Goal: Check status

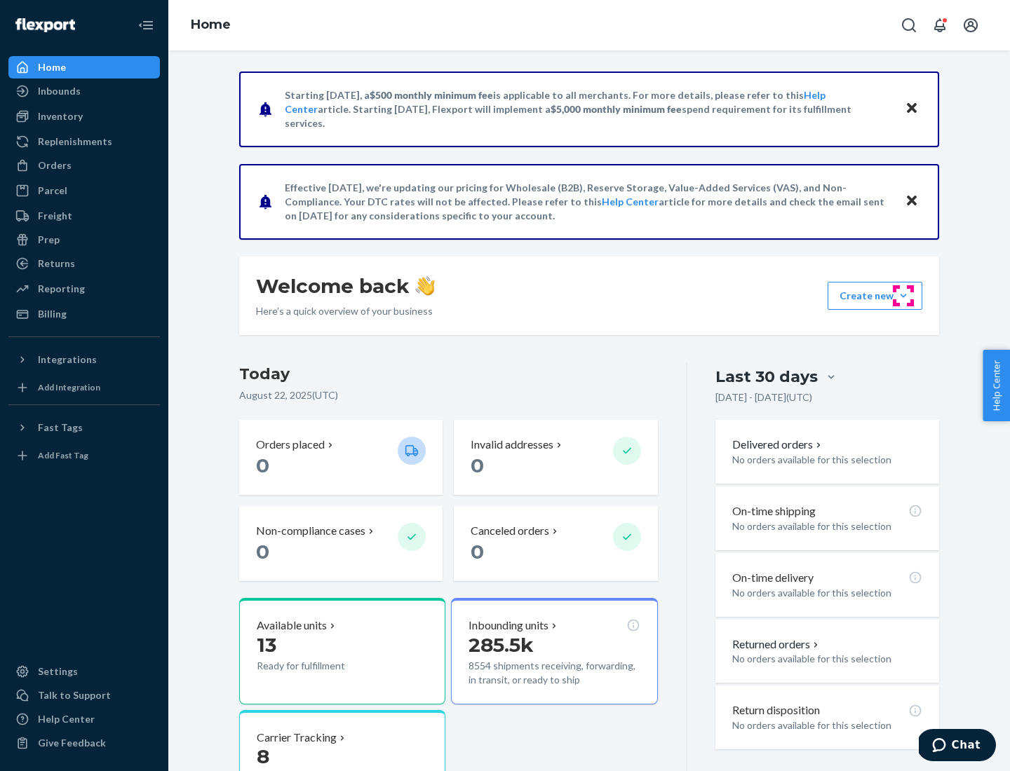
click at [903, 296] on button "Create new Create new inbound Create new order Create new product" at bounding box center [875, 296] width 95 height 28
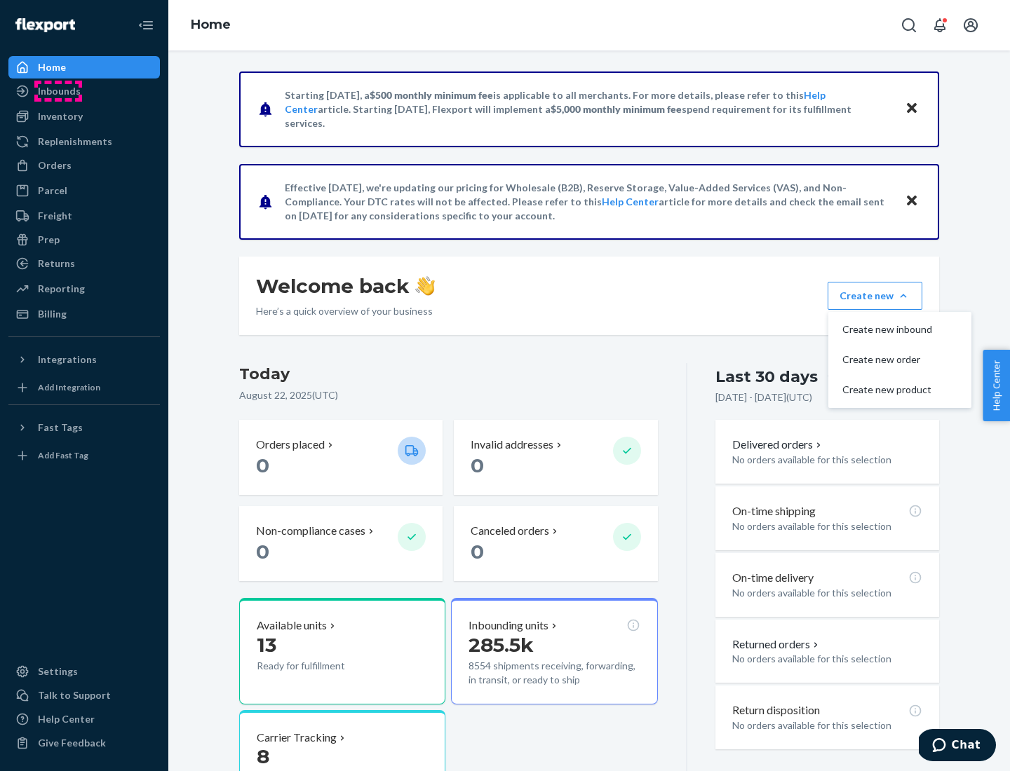
click at [58, 91] on div "Inbounds" at bounding box center [59, 91] width 43 height 14
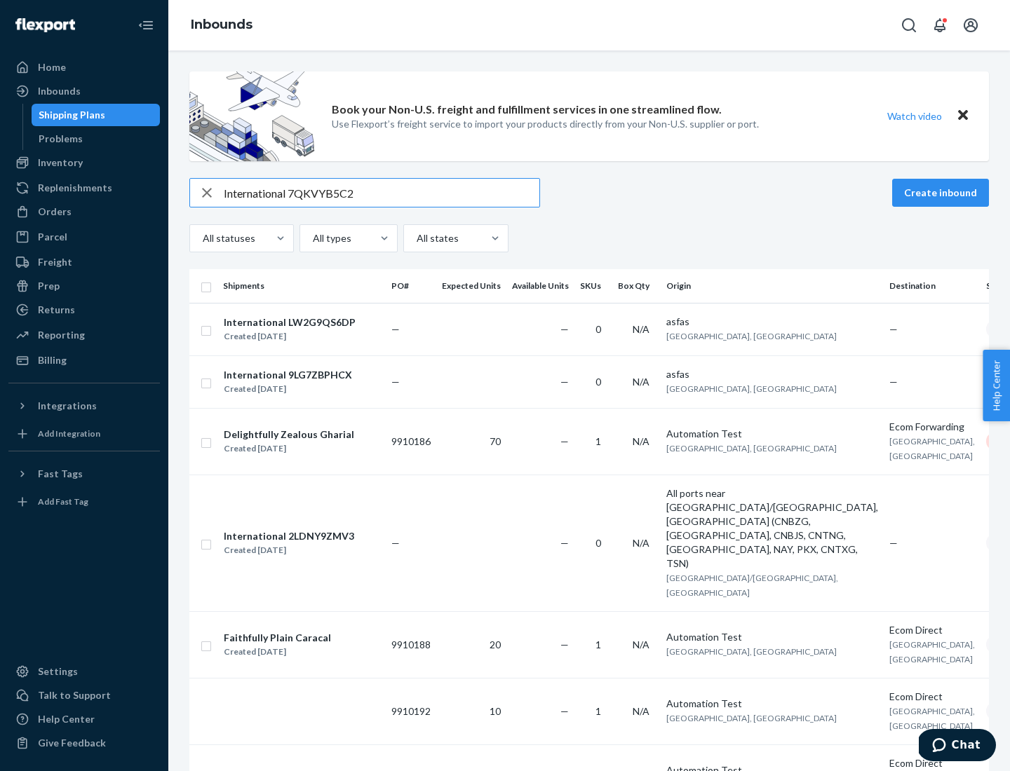
type input "International 7QKVYB5C29"
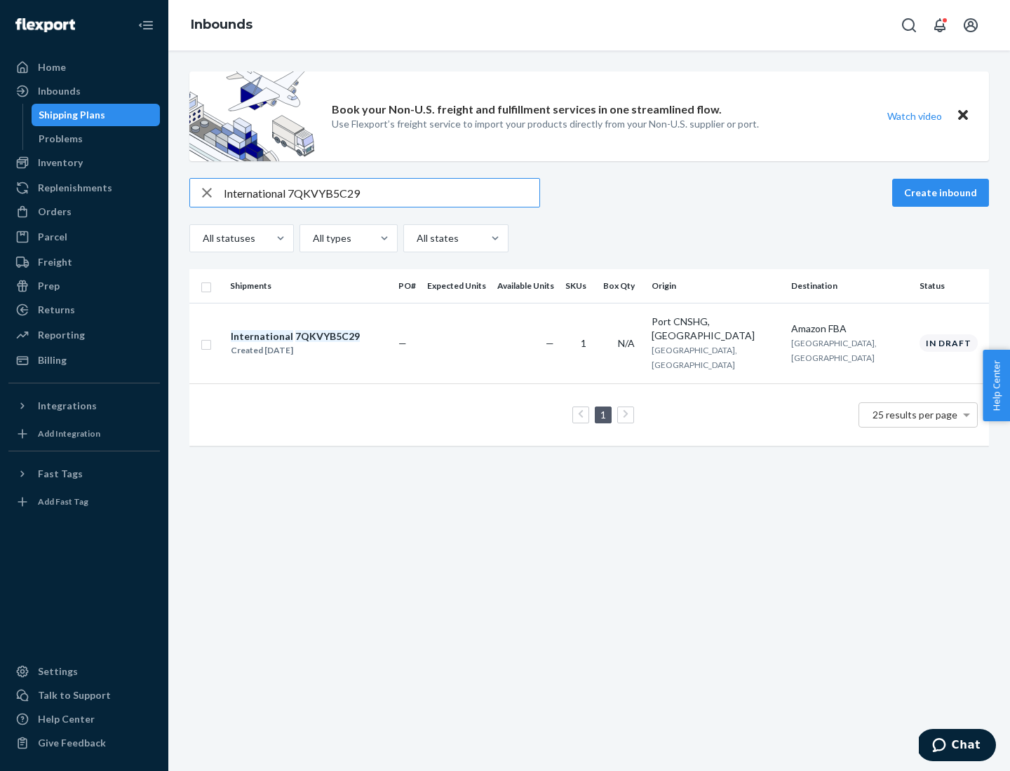
click at [319, 344] on div "Created [DATE]" at bounding box center [295, 351] width 129 height 14
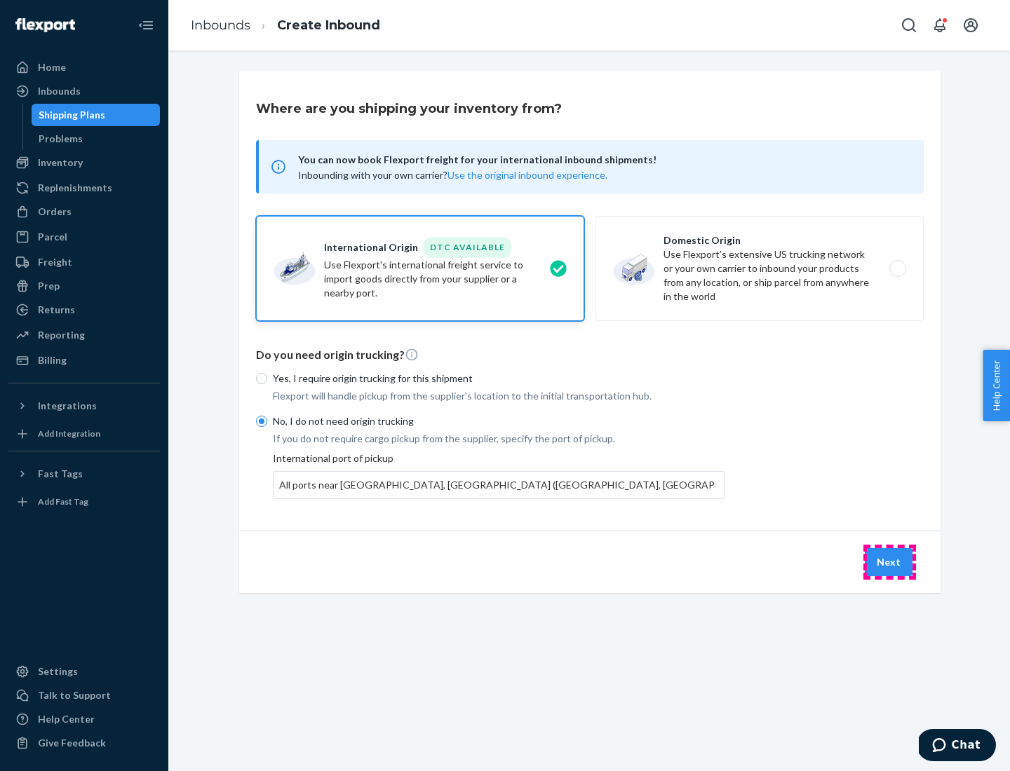
click at [889, 562] on button "Next" at bounding box center [889, 562] width 48 height 28
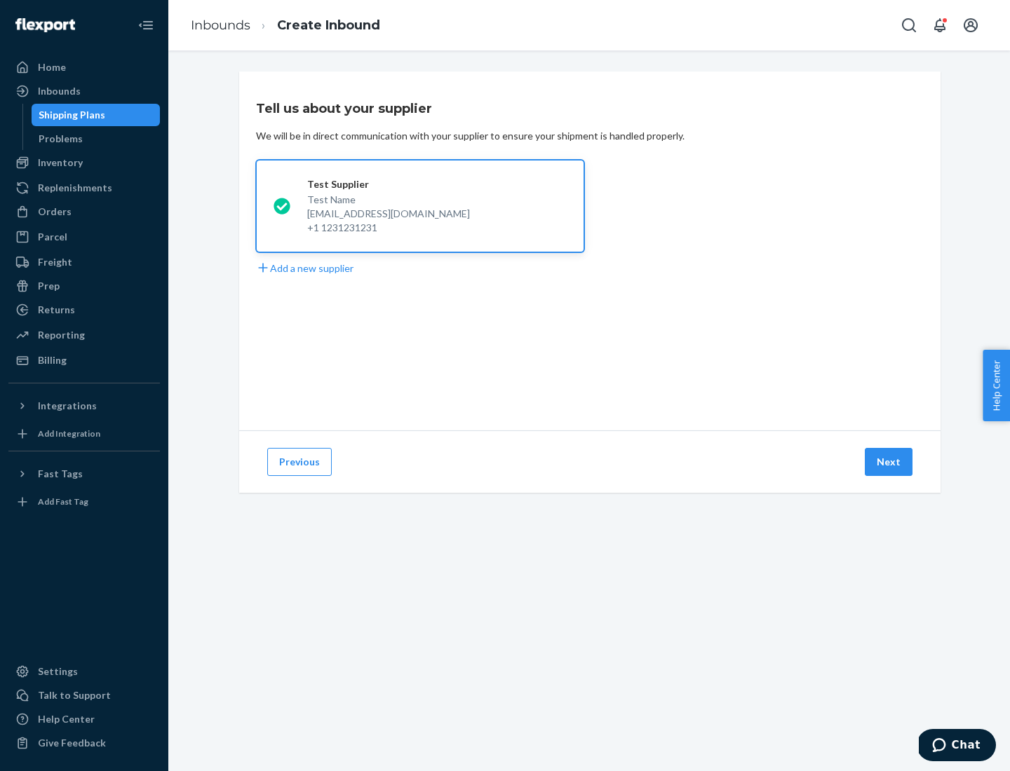
click at [889, 462] on button "Next" at bounding box center [889, 462] width 48 height 28
